Goal: Information Seeking & Learning: Learn about a topic

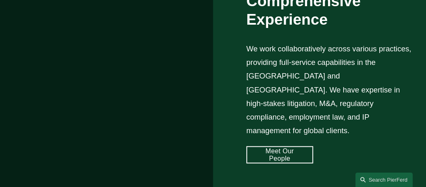
scroll to position [554, 0]
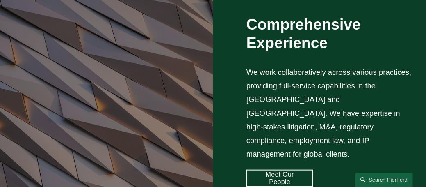
drag, startPoint x: 376, startPoint y: 131, endPoint x: 418, endPoint y: 131, distance: 41.8
click at [418, 131] on div "Comprehensive Experience We work collaboratively across various practices, prov…" at bounding box center [213, 100] width 426 height 309
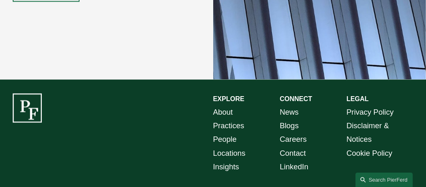
scroll to position [1337, 0]
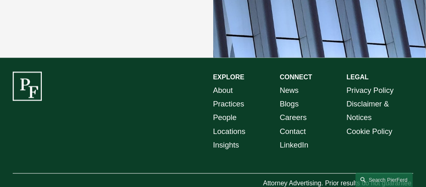
drag, startPoint x: 428, startPoint y: 77, endPoint x: 225, endPoint y: 73, distance: 203.5
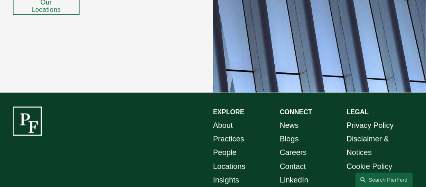
scroll to position [1317, 0]
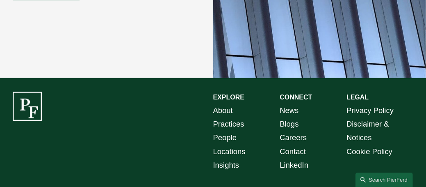
click at [225, 158] on link "Insights" at bounding box center [226, 165] width 26 height 14
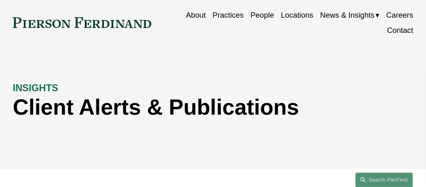
scroll to position [7, 0]
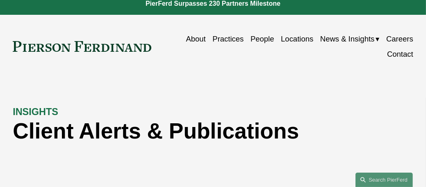
click at [212, 35] on link "Practices" at bounding box center [227, 38] width 31 height 15
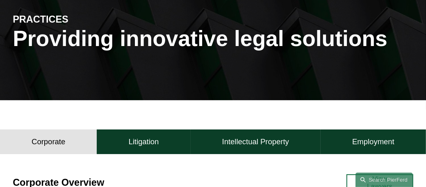
scroll to position [101, 0]
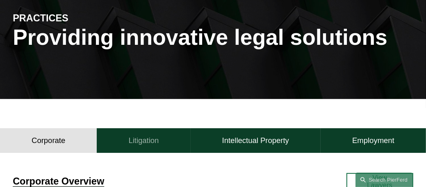
click at [138, 144] on h4 "Litigation" at bounding box center [143, 139] width 30 height 9
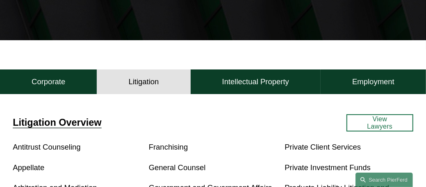
scroll to position [167, 0]
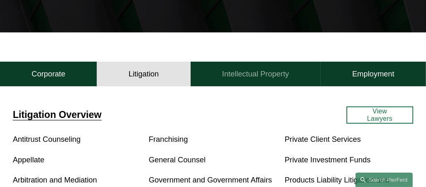
click at [284, 78] on h4 "Intellectual Property" at bounding box center [255, 73] width 67 height 9
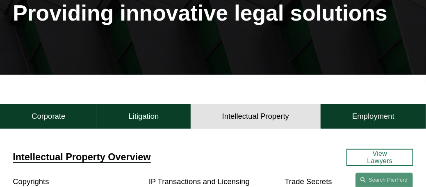
scroll to position [100, 0]
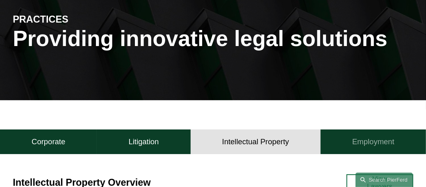
click at [353, 149] on button "Employment" at bounding box center [373, 141] width 105 height 25
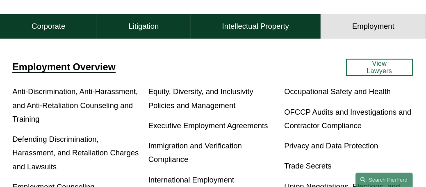
scroll to position [217, 0]
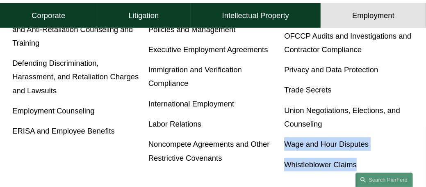
drag, startPoint x: 428, startPoint y: 75, endPoint x: 417, endPoint y: 126, distance: 52.5
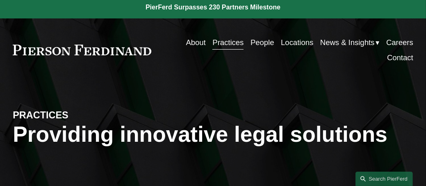
scroll to position [0, 0]
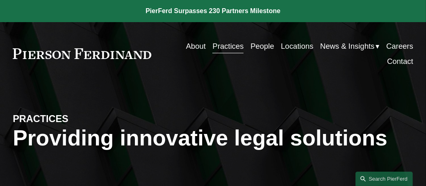
click at [197, 47] on link "About" at bounding box center [196, 46] width 20 height 15
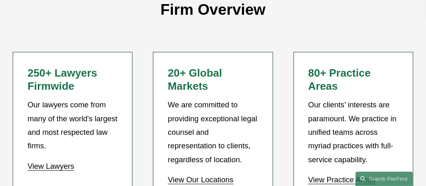
scroll to position [633, 0]
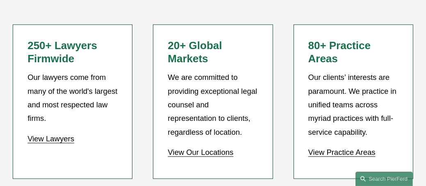
click at [324, 148] on link "View Practice Areas" at bounding box center [341, 152] width 67 height 9
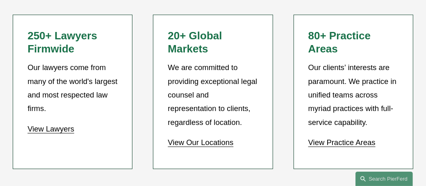
scroll to position [712, 0]
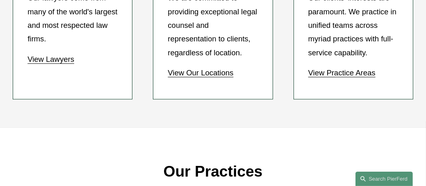
click at [360, 71] on p "View Practice Areas" at bounding box center [353, 73] width 90 height 14
click at [359, 69] on link "View Practice Areas" at bounding box center [341, 72] width 67 height 9
